Goal: Task Accomplishment & Management: Use online tool/utility

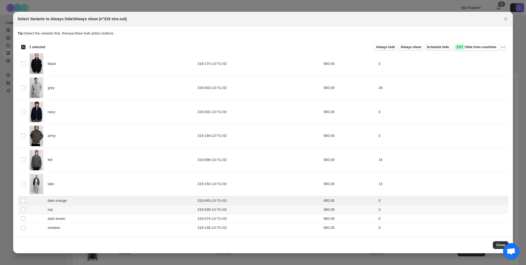
click at [23, 207] on td "Select product variant" at bounding box center [23, 209] width 10 height 9
click at [25, 215] on td "Select product variant" at bounding box center [23, 218] width 10 height 9
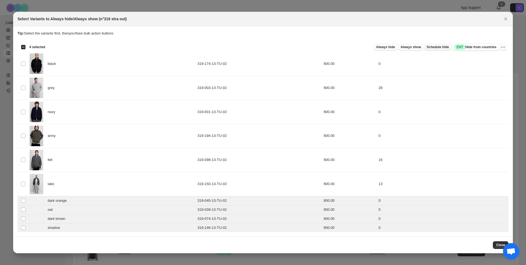
click at [442, 47] on span "Schedule hide" at bounding box center [438, 47] width 22 height 4
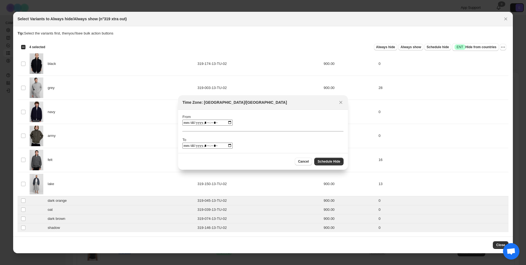
click at [226, 126] on div "From To" at bounding box center [262, 131] width 161 height 35
click at [225, 122] on input ":rk:" at bounding box center [207, 123] width 50 height 6
type input "**********"
click at [250, 118] on div "From To" at bounding box center [262, 131] width 161 height 35
click at [219, 145] on input ":rk:" at bounding box center [207, 146] width 50 height 6
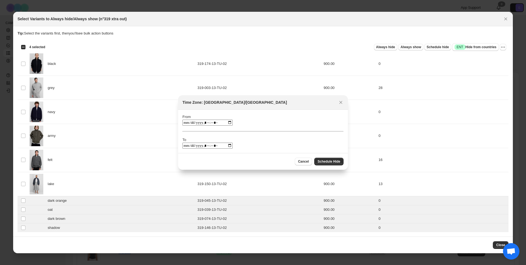
click at [227, 146] on input ":rk:" at bounding box center [207, 146] width 50 height 6
click at [215, 143] on input ":rk:" at bounding box center [207, 146] width 50 height 6
click at [213, 146] on input ":rk:" at bounding box center [207, 146] width 50 height 6
type input "**********"
click at [331, 161] on span "Schedule Hide" at bounding box center [329, 161] width 23 height 4
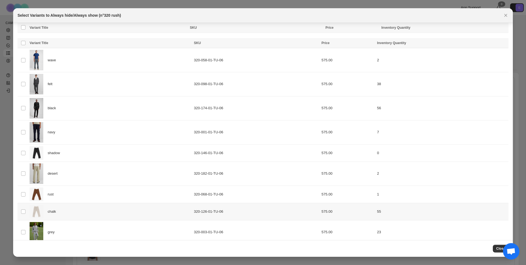
scroll to position [78, 0]
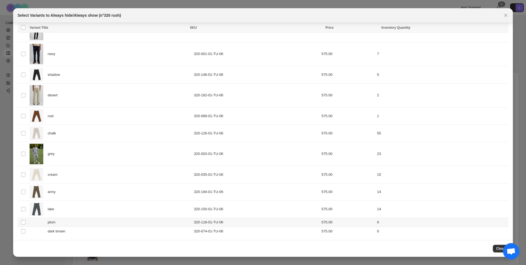
click at [26, 222] on td "Select product variant" at bounding box center [23, 222] width 10 height 9
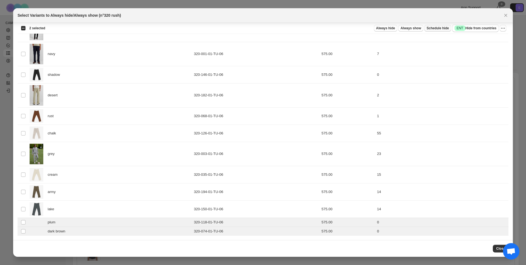
click at [438, 27] on span "Schedule hide" at bounding box center [438, 28] width 22 height 4
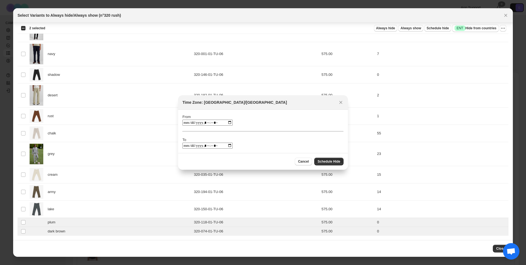
click at [226, 123] on input ":ro:" at bounding box center [207, 123] width 50 height 6
type input "**********"
click at [246, 119] on div "From To" at bounding box center [262, 131] width 161 height 35
click at [226, 145] on input ":ro:" at bounding box center [207, 146] width 50 height 6
click at [214, 146] on input ":ro:" at bounding box center [207, 146] width 50 height 6
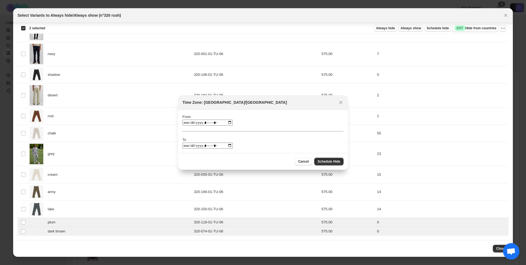
type input "**********"
click at [331, 160] on span "Schedule Hide" at bounding box center [329, 161] width 23 height 4
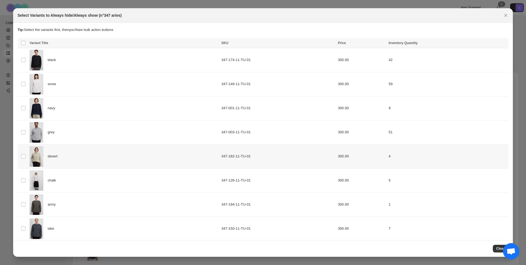
scroll to position [47, 0]
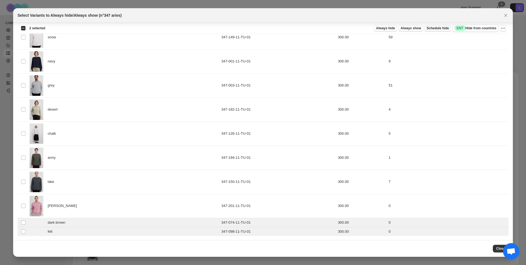
click at [430, 31] on button "Schedule hide" at bounding box center [437, 28] width 27 height 7
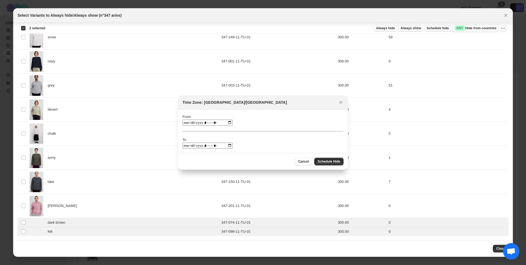
click at [227, 122] on input ":rl:" at bounding box center [207, 123] width 50 height 6
type input "**********"
drag, startPoint x: 249, startPoint y: 117, endPoint x: 237, endPoint y: 133, distance: 20.3
click at [249, 117] on div "From To" at bounding box center [262, 131] width 161 height 35
click at [226, 145] on input ":rl:" at bounding box center [207, 146] width 50 height 6
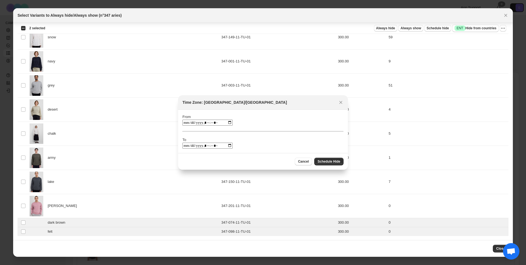
click at [214, 147] on input ":rl:" at bounding box center [207, 146] width 50 height 6
type input "**********"
click at [322, 164] on span "Schedule Hide" at bounding box center [329, 161] width 23 height 4
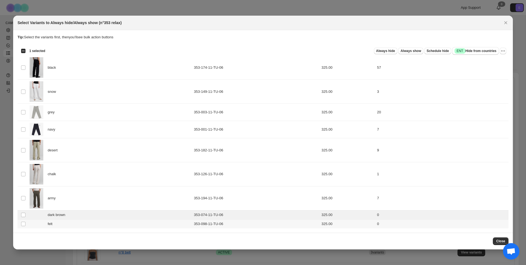
click at [23, 221] on td "Select product variant" at bounding box center [23, 223] width 10 height 9
click at [438, 50] on span "Schedule hide" at bounding box center [438, 51] width 22 height 4
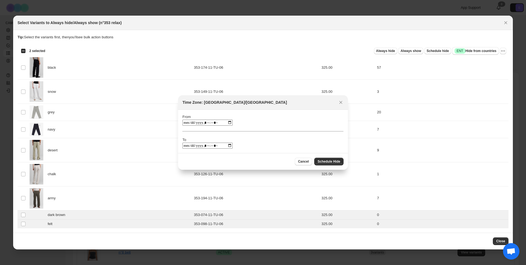
click at [227, 124] on input ":rj:" at bounding box center [207, 123] width 50 height 6
type input "**********"
click at [248, 109] on div "Time Zone: [GEOGRAPHIC_DATA]/[GEOGRAPHIC_DATA]" at bounding box center [263, 102] width 170 height 15
click at [228, 148] on input ":rj:" at bounding box center [207, 146] width 50 height 6
click at [227, 147] on input ":rj:" at bounding box center [207, 146] width 50 height 6
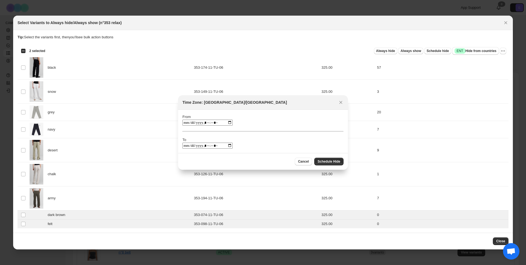
drag, startPoint x: 239, startPoint y: 140, endPoint x: 224, endPoint y: 146, distance: 15.9
click at [239, 140] on div "From To" at bounding box center [262, 131] width 161 height 35
click at [210, 145] on input ":rj:" at bounding box center [207, 146] width 50 height 6
type input "**********"
click at [326, 160] on span "Schedule Hide" at bounding box center [329, 161] width 23 height 4
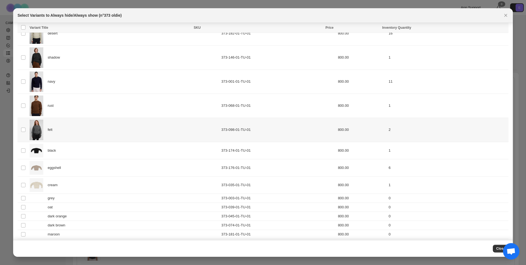
scroll to position [39, 0]
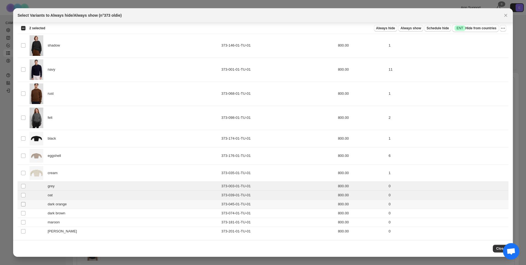
click at [23, 202] on span ":r4:" at bounding box center [23, 204] width 5 height 5
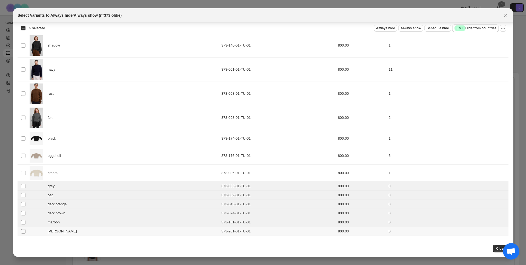
click at [24, 229] on span ":r4:" at bounding box center [23, 231] width 5 height 5
click at [436, 28] on span "Schedule hide" at bounding box center [438, 28] width 22 height 4
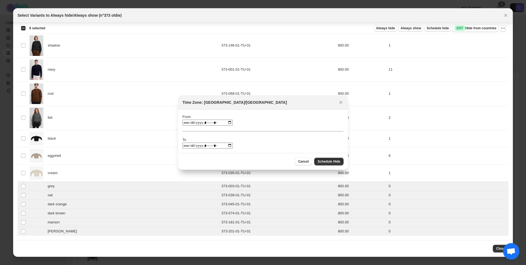
click at [226, 122] on input ":ro:" at bounding box center [207, 123] width 50 height 6
type input "**********"
click at [268, 114] on div "From To" at bounding box center [262, 131] width 161 height 35
click at [228, 142] on div "From To" at bounding box center [262, 131] width 161 height 35
click at [226, 147] on input ":ro:" at bounding box center [207, 146] width 50 height 6
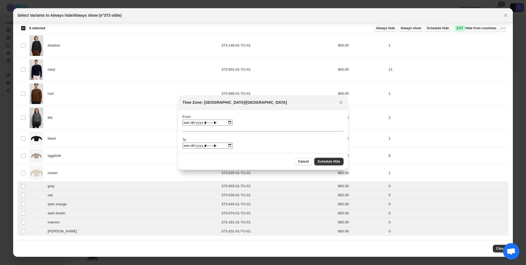
click at [211, 148] on input ":ro:" at bounding box center [207, 146] width 50 height 6
click at [211, 145] on input ":ro:" at bounding box center [207, 146] width 50 height 6
type input "**********"
click at [325, 162] on span "Schedule Hide" at bounding box center [329, 161] width 23 height 4
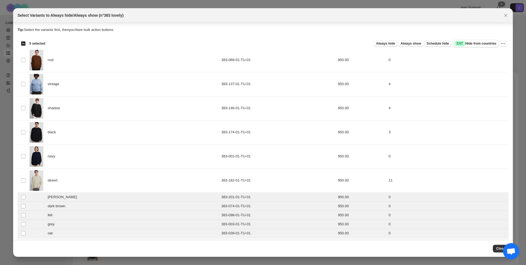
scroll to position [11, 0]
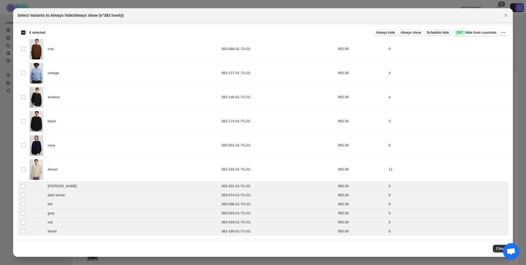
click at [438, 31] on span "Schedule hide" at bounding box center [438, 32] width 22 height 4
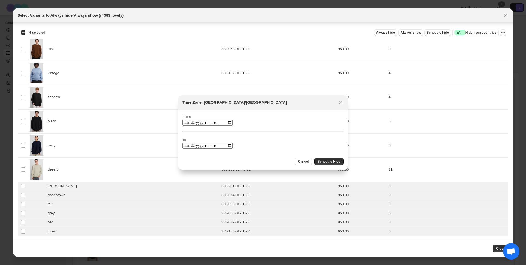
click at [228, 123] on input ":rm:" at bounding box center [207, 123] width 50 height 6
type input "**********"
click at [258, 115] on div "From To" at bounding box center [262, 131] width 161 height 35
click at [224, 145] on input ":rm:" at bounding box center [207, 146] width 50 height 6
click at [210, 145] on input ":rm:" at bounding box center [207, 146] width 50 height 6
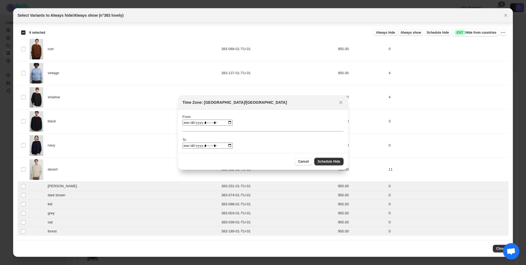
type input "**********"
click at [324, 161] on span "Schedule Hide" at bounding box center [329, 161] width 23 height 4
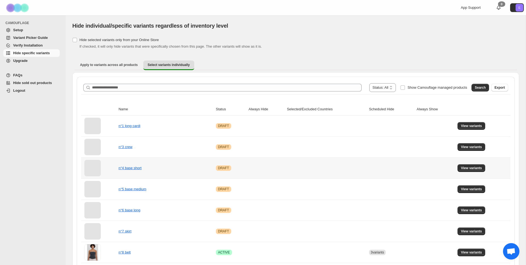
scroll to position [2, 0]
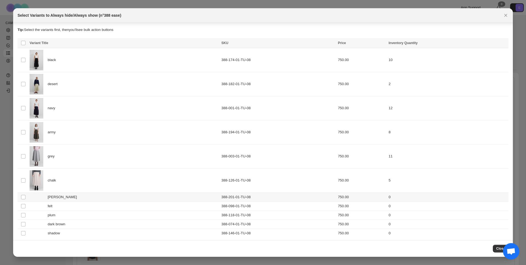
scroll to position [2, 0]
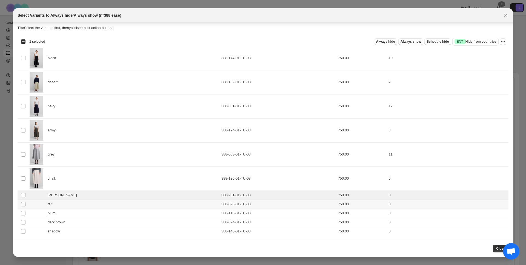
click at [25, 203] on span ":r4:" at bounding box center [23, 204] width 5 height 5
click at [27, 213] on td "Select product variant" at bounding box center [23, 213] width 10 height 9
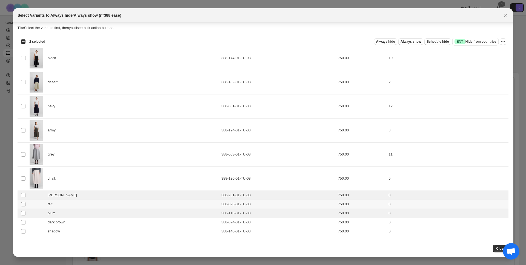
click at [25, 206] on span ":r4:" at bounding box center [23, 204] width 5 height 5
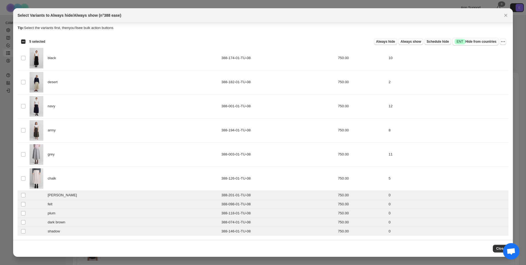
click at [433, 42] on span "Schedule hide" at bounding box center [438, 41] width 22 height 4
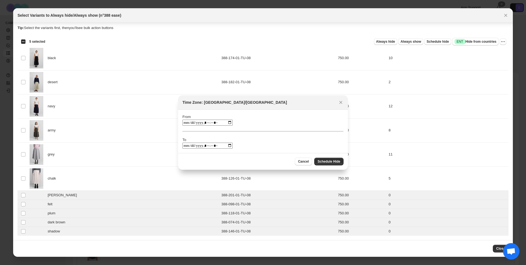
click at [226, 124] on input ":rl:" at bounding box center [207, 123] width 50 height 6
type input "**********"
drag, startPoint x: 268, startPoint y: 113, endPoint x: 230, endPoint y: 143, distance: 48.9
click at [268, 113] on section "From To" at bounding box center [263, 131] width 170 height 43
click at [227, 146] on input ":rl:" at bounding box center [207, 146] width 50 height 6
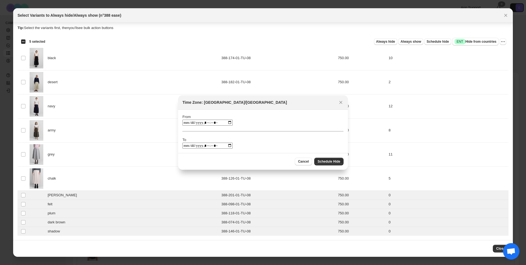
click at [213, 144] on input ":rl:" at bounding box center [207, 146] width 50 height 6
type input "**********"
click at [331, 160] on span "Schedule Hide" at bounding box center [329, 161] width 23 height 4
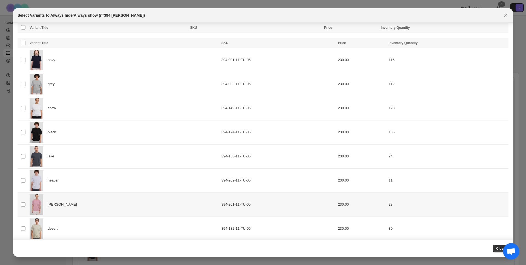
scroll to position [139, 0]
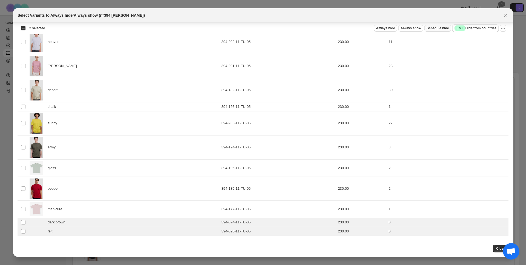
click at [433, 27] on span "Schedule hide" at bounding box center [438, 28] width 22 height 4
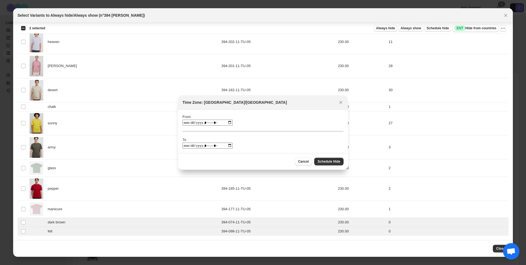
click at [223, 125] on input ":rq:" at bounding box center [207, 123] width 50 height 6
drag, startPoint x: 227, startPoint y: 124, endPoint x: 209, endPoint y: 212, distance: 90.0
click at [227, 124] on input ":rq:" at bounding box center [207, 123] width 50 height 6
type input "**********"
drag, startPoint x: 292, startPoint y: 153, endPoint x: 251, endPoint y: 146, distance: 41.5
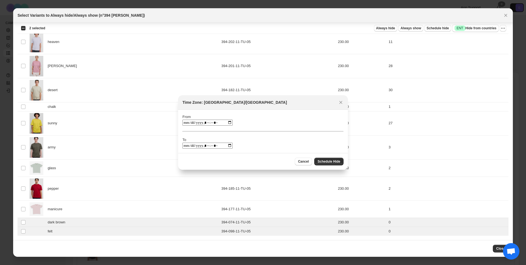
click at [292, 153] on div "Cancel Schedule Hide" at bounding box center [263, 161] width 170 height 17
drag, startPoint x: 227, startPoint y: 146, endPoint x: 226, endPoint y: 150, distance: 3.4
click at [227, 146] on input ":rq:" at bounding box center [207, 146] width 50 height 6
click at [210, 145] on input ":rq:" at bounding box center [207, 146] width 50 height 6
type input "**********"
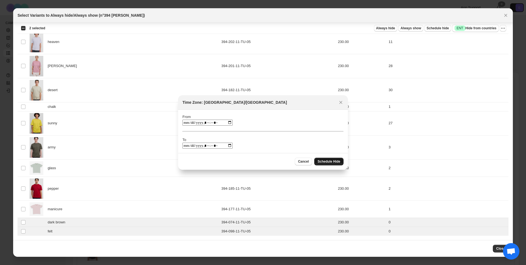
click at [328, 160] on span "Schedule Hide" at bounding box center [329, 161] width 23 height 4
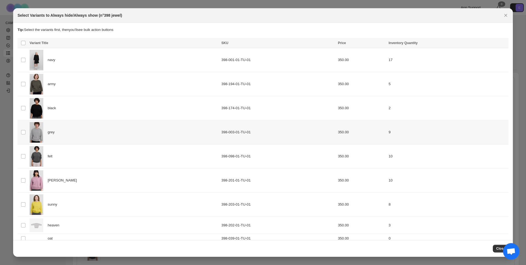
scroll to position [25, 0]
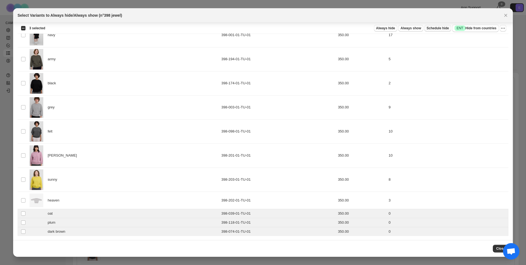
click at [443, 28] on span "Schedule hide" at bounding box center [438, 28] width 22 height 4
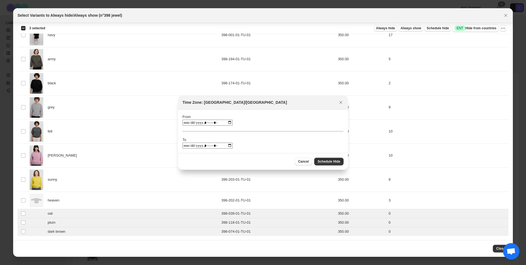
click at [224, 122] on input ":rl:" at bounding box center [207, 123] width 50 height 6
type input "**********"
click at [266, 118] on div "From To" at bounding box center [262, 131] width 161 height 35
click at [228, 146] on input ":rl:" at bounding box center [207, 146] width 50 height 6
click at [212, 147] on input ":rl:" at bounding box center [207, 146] width 50 height 6
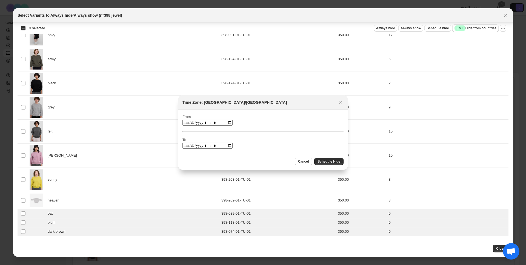
type input "**********"
click at [324, 164] on button "Schedule Hide" at bounding box center [328, 162] width 29 height 8
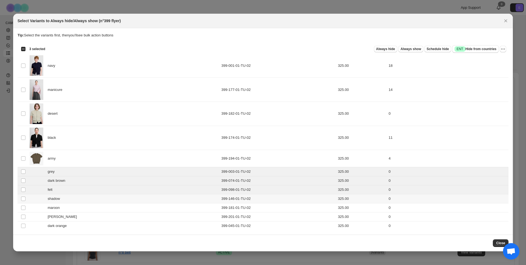
click at [24, 201] on td "Select product variant" at bounding box center [23, 198] width 10 height 9
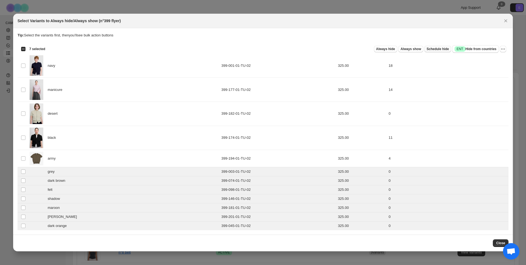
click at [431, 48] on span "Schedule hide" at bounding box center [438, 49] width 22 height 4
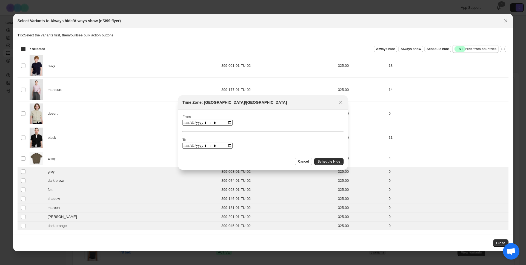
click at [211, 124] on input ":rm:" at bounding box center [207, 123] width 50 height 6
click at [227, 122] on input ":rm:" at bounding box center [207, 123] width 50 height 6
type input "**********"
drag, startPoint x: 289, startPoint y: 133, endPoint x: 228, endPoint y: 157, distance: 66.1
click at [289, 133] on div "From To" at bounding box center [262, 131] width 161 height 35
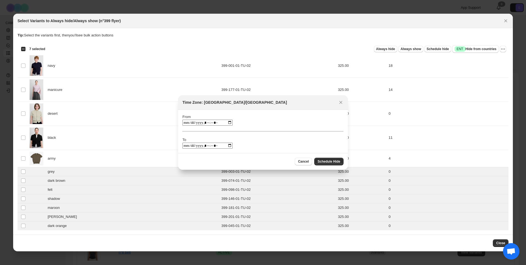
click at [227, 145] on input ":rm:" at bounding box center [207, 146] width 50 height 6
click at [215, 144] on input ":rm:" at bounding box center [207, 146] width 50 height 6
click at [213, 146] on input ":rm:" at bounding box center [207, 146] width 50 height 6
type input "**********"
click at [330, 159] on span "Schedule Hide" at bounding box center [329, 161] width 23 height 4
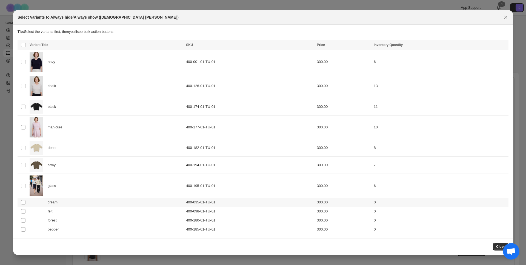
click at [27, 205] on td "Select product variant" at bounding box center [23, 202] width 10 height 9
drag, startPoint x: 27, startPoint y: 210, endPoint x: 26, endPoint y: 215, distance: 5.3
click at [27, 210] on td "Select product variant" at bounding box center [23, 211] width 10 height 9
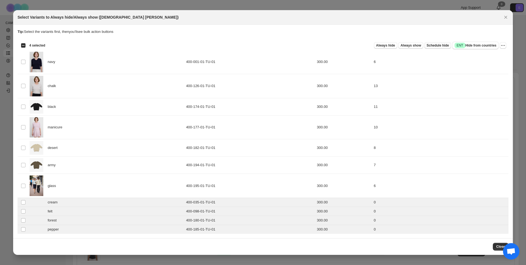
click at [433, 45] on span "Schedule hide" at bounding box center [438, 45] width 22 height 4
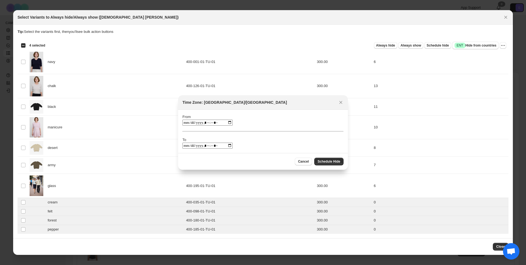
click at [224, 122] on input ":rl:" at bounding box center [207, 123] width 50 height 6
type input "**********"
click at [293, 144] on div "From To" at bounding box center [262, 131] width 161 height 35
click at [214, 144] on input ":rl:" at bounding box center [207, 146] width 50 height 6
click at [227, 146] on input ":rl:" at bounding box center [207, 146] width 50 height 6
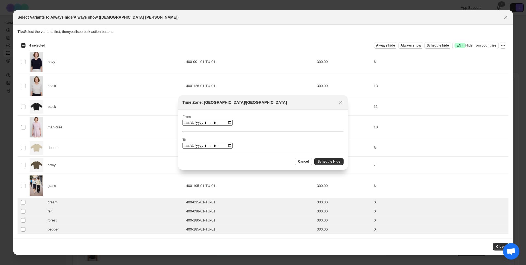
click at [211, 146] on input ":rl:" at bounding box center [207, 146] width 50 height 6
type input "**********"
click at [321, 162] on span "Schedule Hide" at bounding box center [329, 161] width 23 height 4
